Goal: Transaction & Acquisition: Download file/media

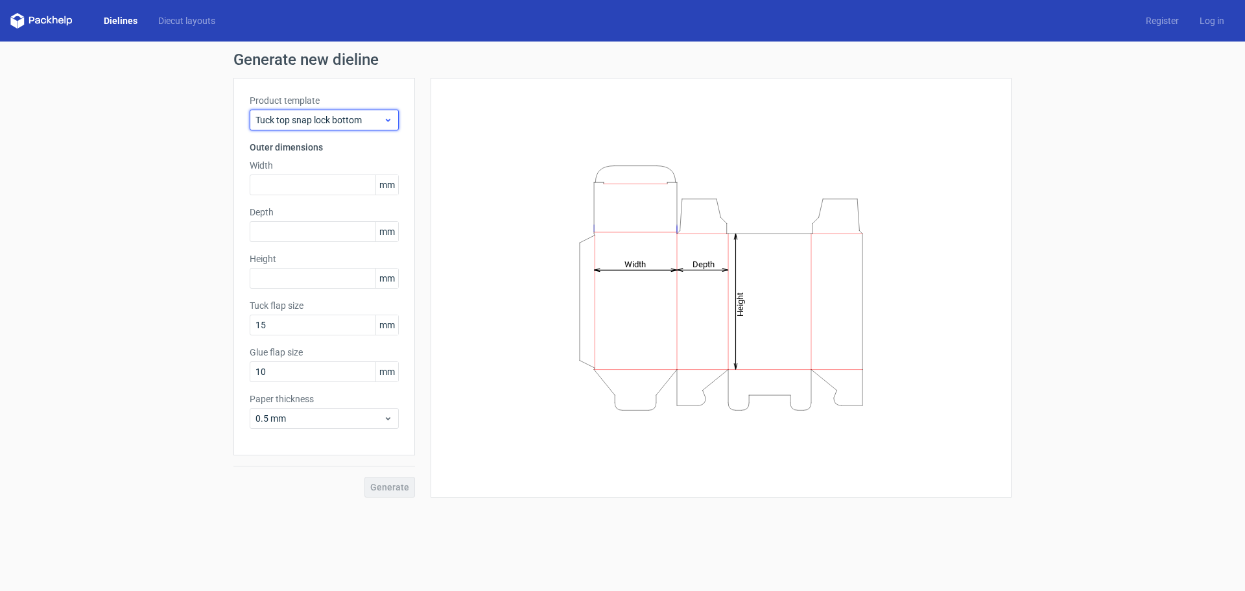
click at [305, 120] on span "Tuck top snap lock bottom" at bounding box center [319, 119] width 128 height 13
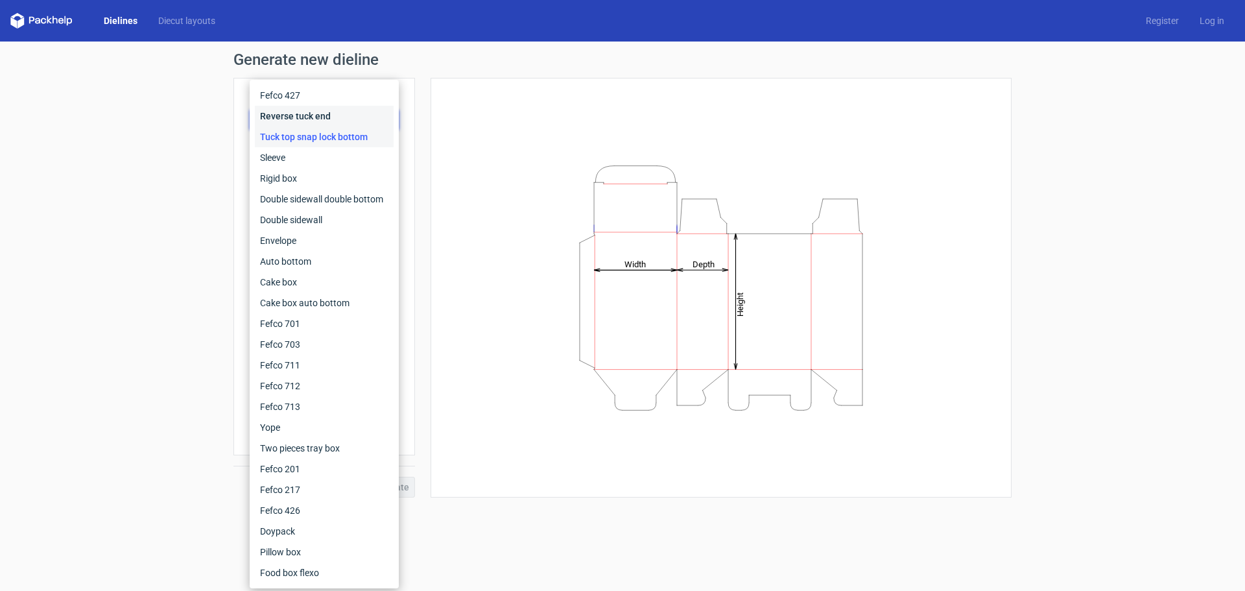
click at [289, 117] on div "Reverse tuck end" at bounding box center [324, 116] width 139 height 21
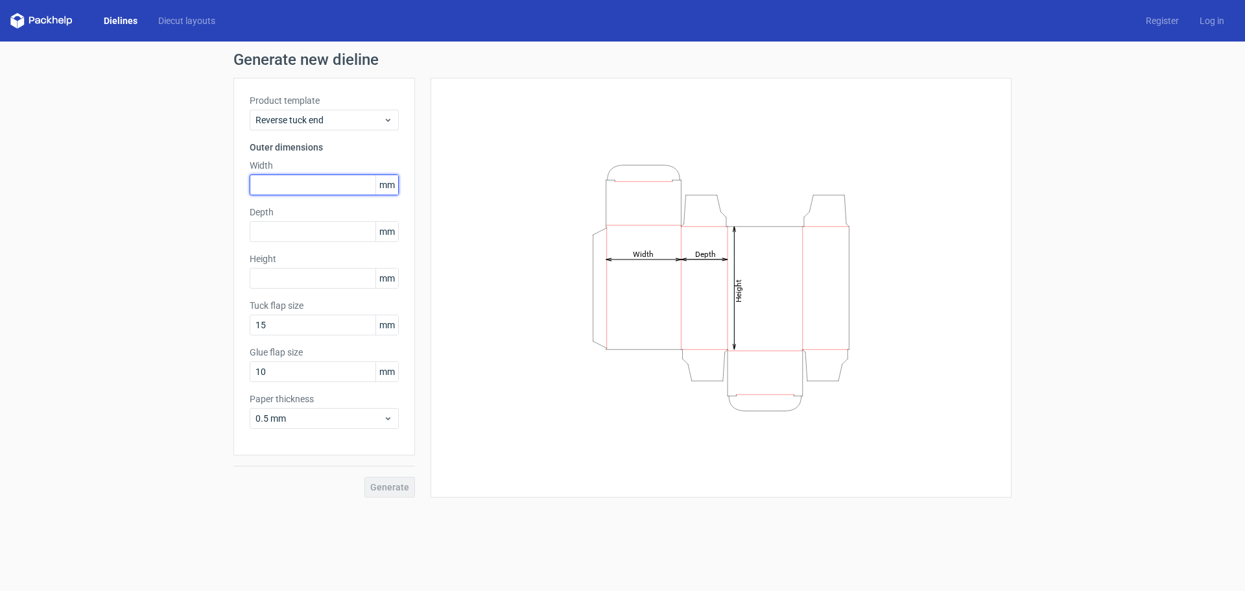
click at [283, 183] on input "text" at bounding box center [324, 184] width 149 height 21
type input "80"
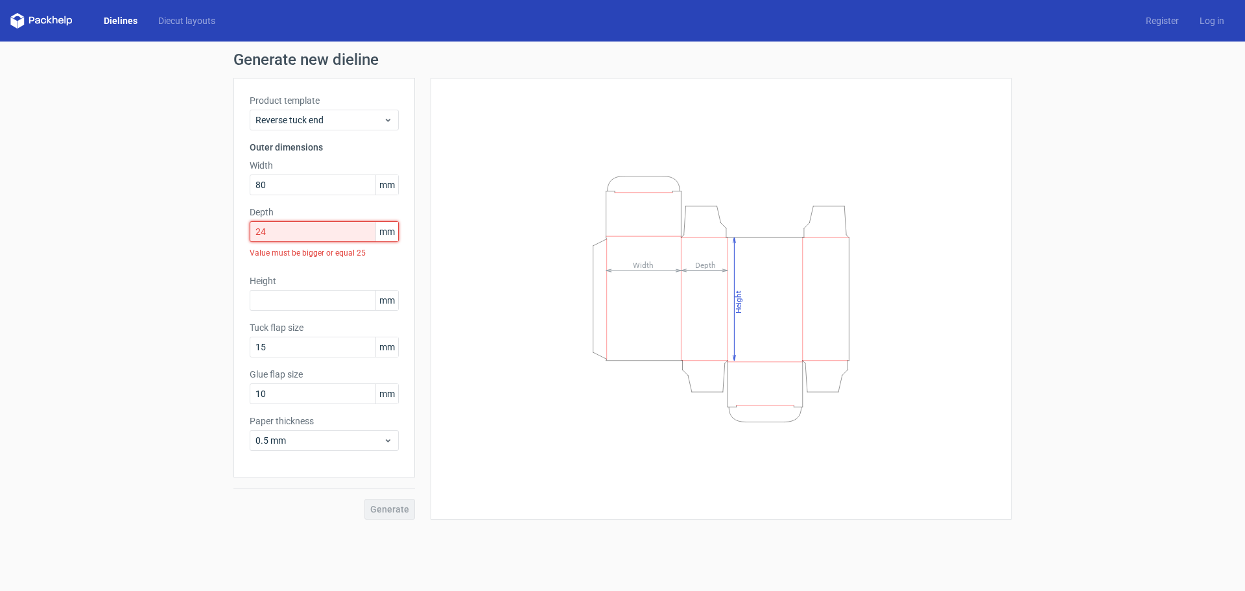
click at [279, 222] on input "24" at bounding box center [324, 231] width 149 height 21
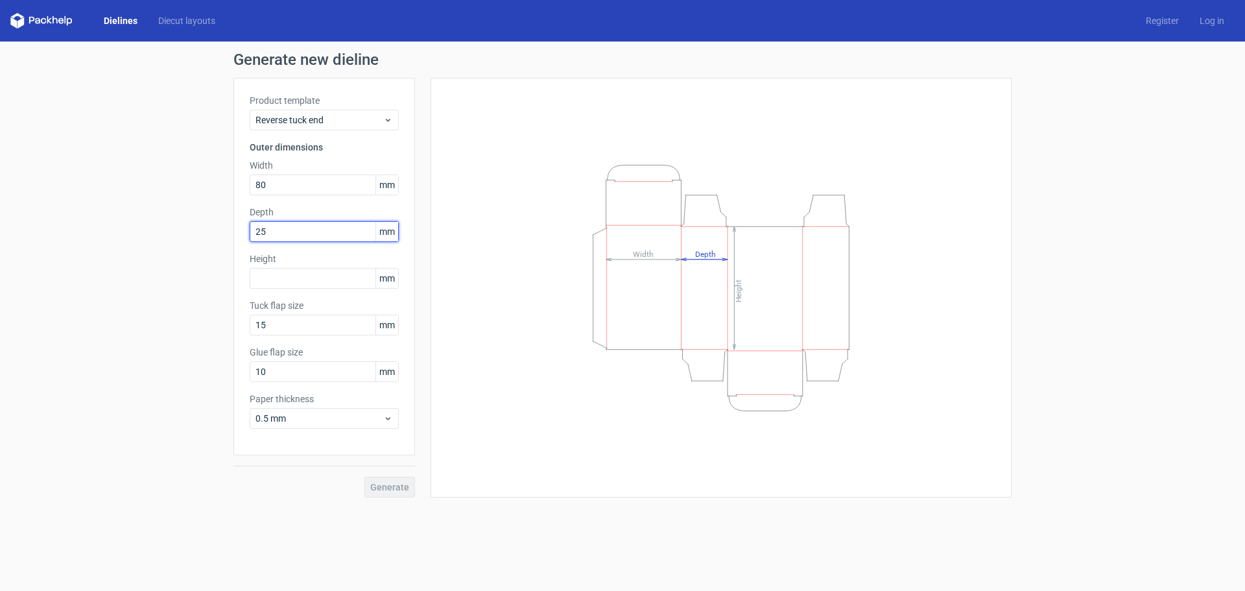
type input "25"
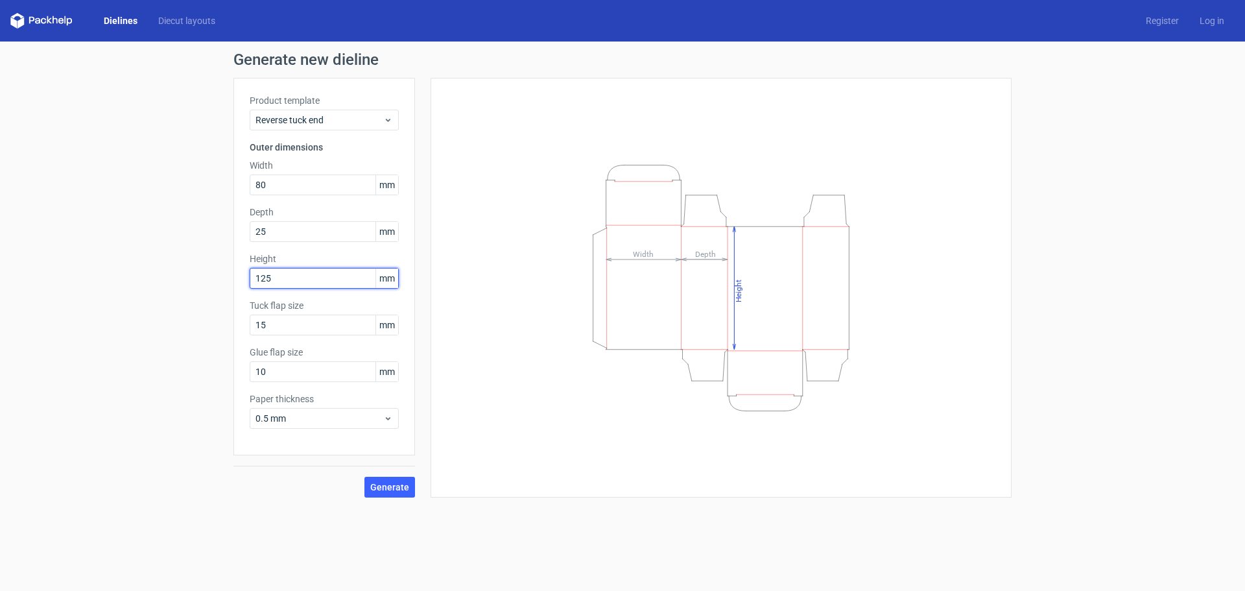
type input "125"
click at [394, 477] on button "Generate" at bounding box center [389, 487] width 51 height 21
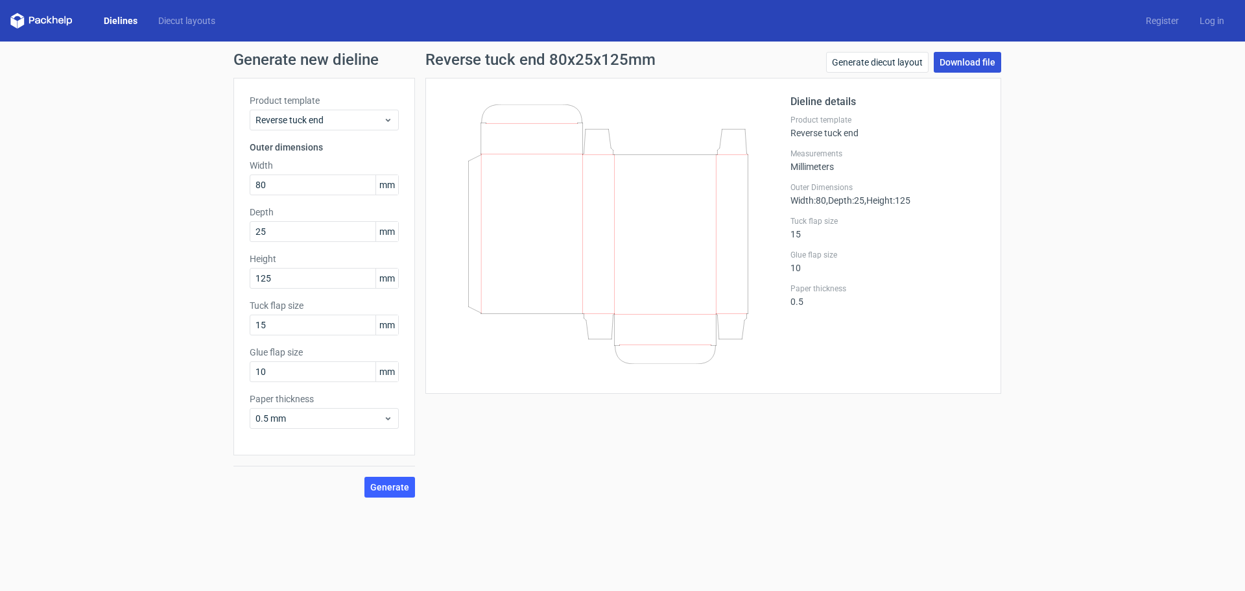
click at [982, 59] on link "Download file" at bounding box center [967, 62] width 67 height 21
